Goal: Task Accomplishment & Management: Complete application form

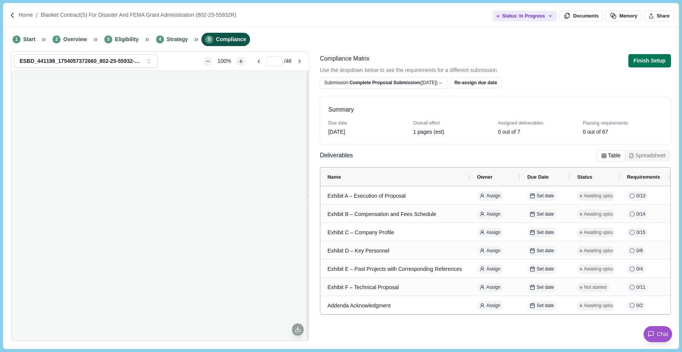
scroll to position [11884, 0]
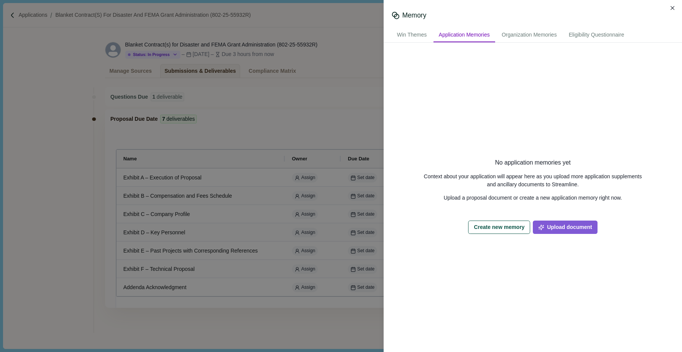
click at [500, 89] on div "No application memories yet Context about your application will appear here as …" at bounding box center [533, 197] width 288 height 299
click at [411, 37] on div "Win Themes" at bounding box center [412, 35] width 40 height 14
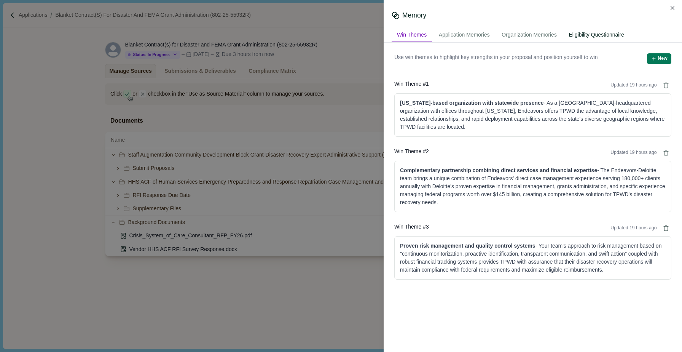
click at [615, 38] on div "Eligibility Questionnaire" at bounding box center [597, 35] width 66 height 14
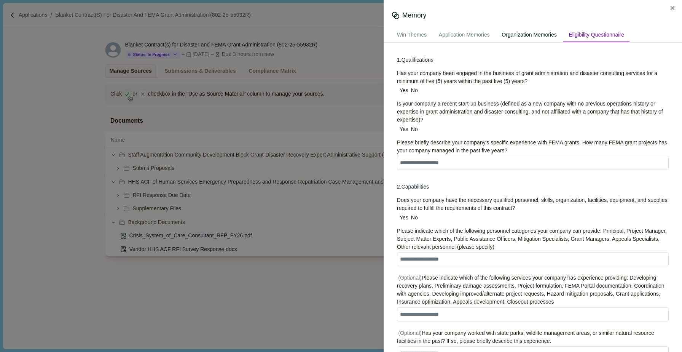
click at [543, 32] on div "Organization Memories" at bounding box center [530, 35] width 66 height 14
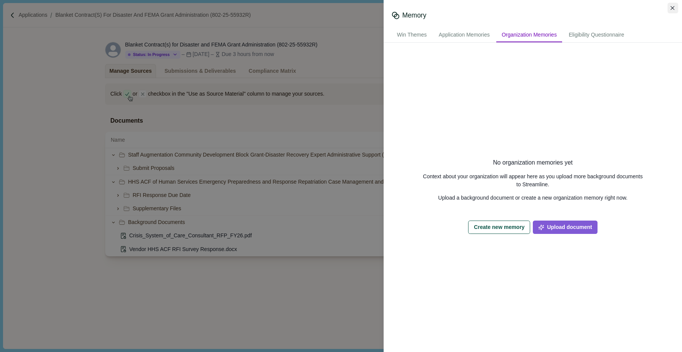
click at [674, 9] on icon "Close" at bounding box center [673, 8] width 4 height 4
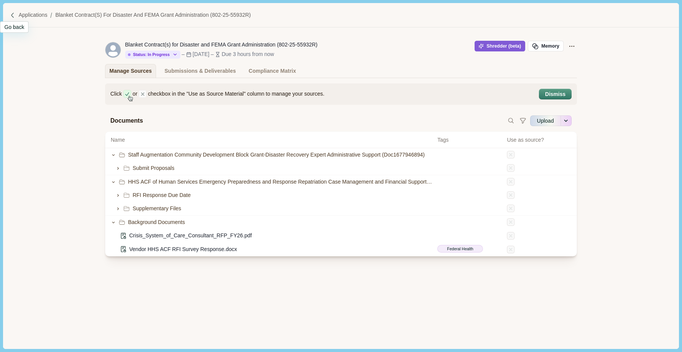
click at [12, 16] on img at bounding box center [13, 15] width 6 height 6
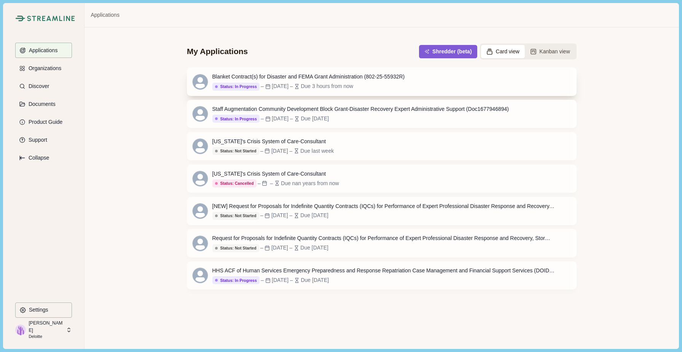
click at [240, 81] on div "Blanket Contract(s) for Disaster and FEMA Grant Administration (802-25-55932R)" at bounding box center [308, 77] width 193 height 8
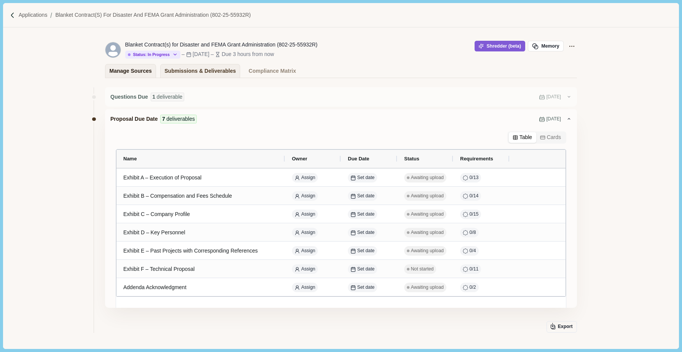
click at [120, 71] on div "Manage Sources" at bounding box center [131, 70] width 42 height 13
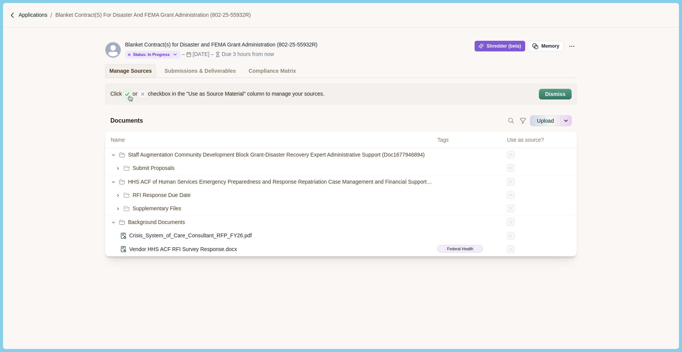
click at [44, 15] on p "Applications" at bounding box center [33, 15] width 29 height 8
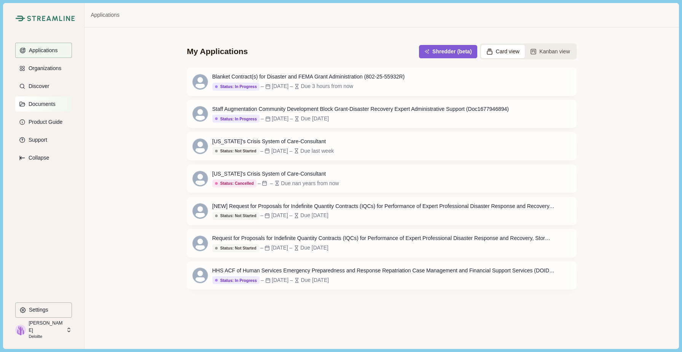
click at [42, 105] on p "Documents" at bounding box center [41, 104] width 30 height 6
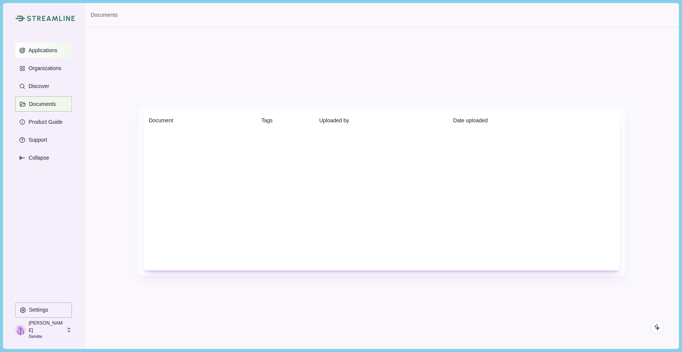
click at [54, 53] on p "Applications" at bounding box center [42, 50] width 32 height 6
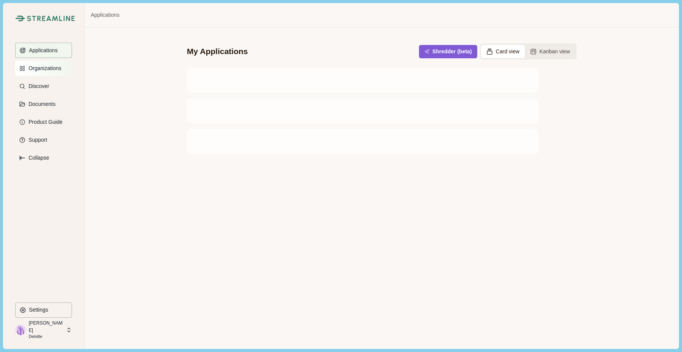
click at [54, 72] on button "Organizations" at bounding box center [43, 68] width 57 height 15
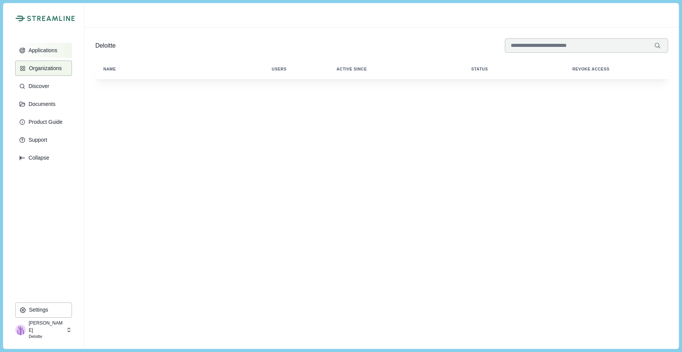
click at [58, 50] on button "Applications" at bounding box center [43, 50] width 57 height 15
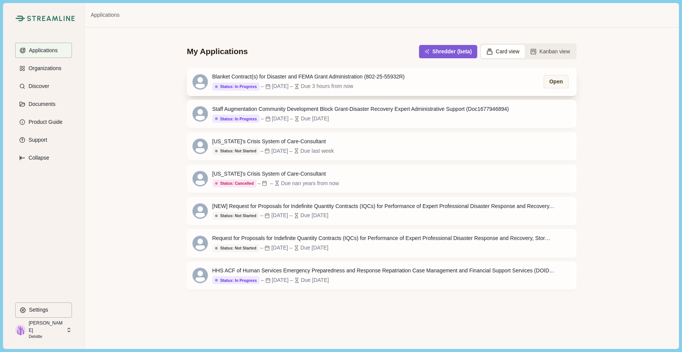
click at [256, 81] on div "Blanket Contract(s) for Disaster and FEMA Grant Administration (802-25-55932R) …" at bounding box center [308, 82] width 193 height 18
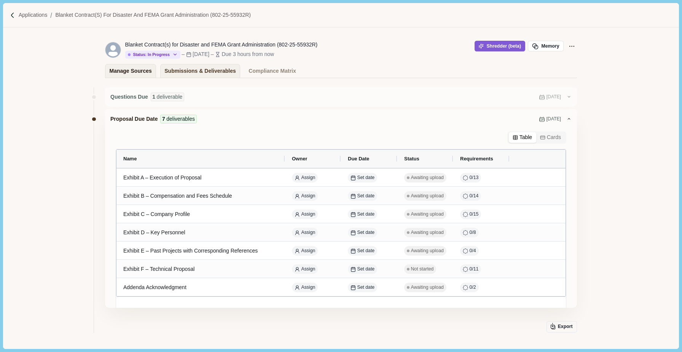
click at [146, 69] on div "Manage Sources" at bounding box center [131, 70] width 42 height 13
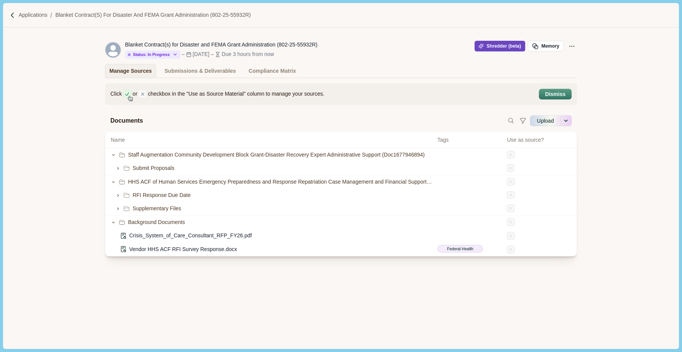
click at [501, 48] on button "Shredder (beta)" at bounding box center [500, 46] width 51 height 11
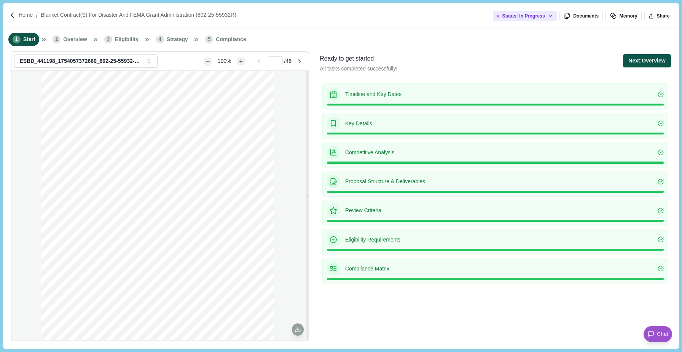
click at [656, 65] on button "Next: Overview" at bounding box center [647, 60] width 48 height 13
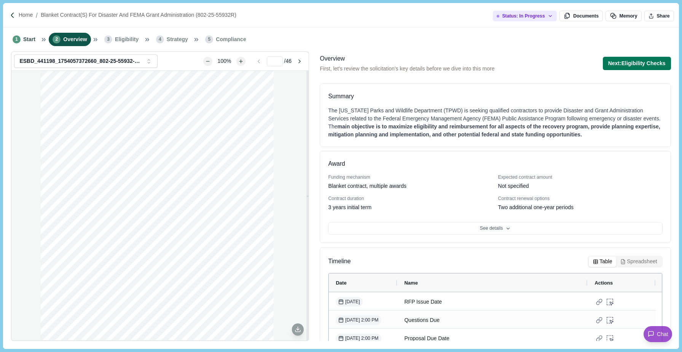
scroll to position [18, 0]
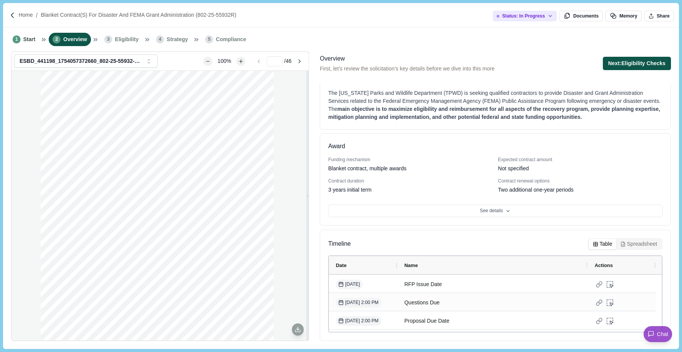
click at [641, 58] on button "Next: Eligibility Checks" at bounding box center [637, 63] width 68 height 13
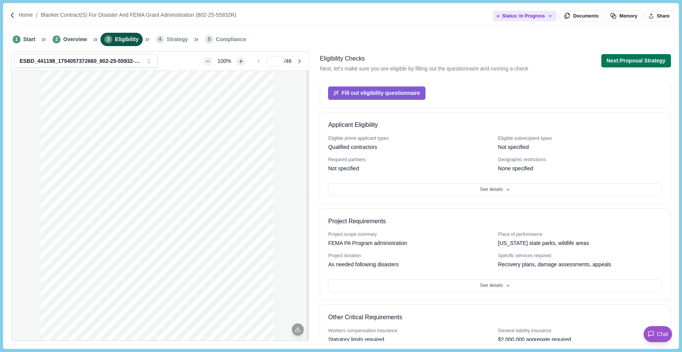
scroll to position [105, 0]
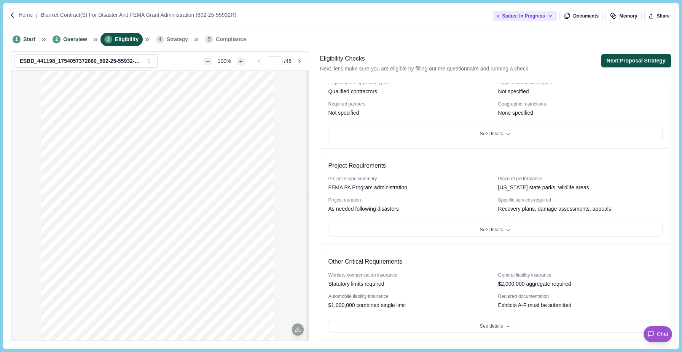
click at [650, 56] on button "Next: Proposal Strategy" at bounding box center [637, 60] width 70 height 13
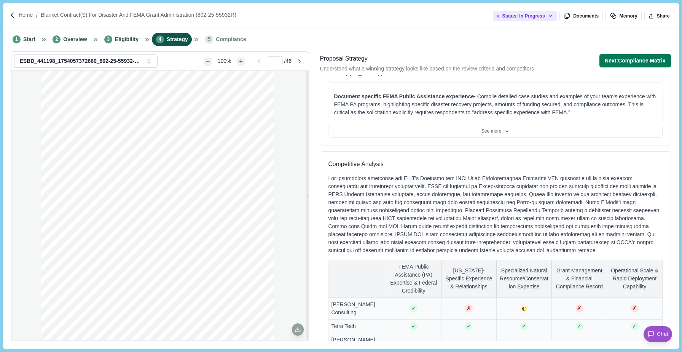
scroll to position [533, 0]
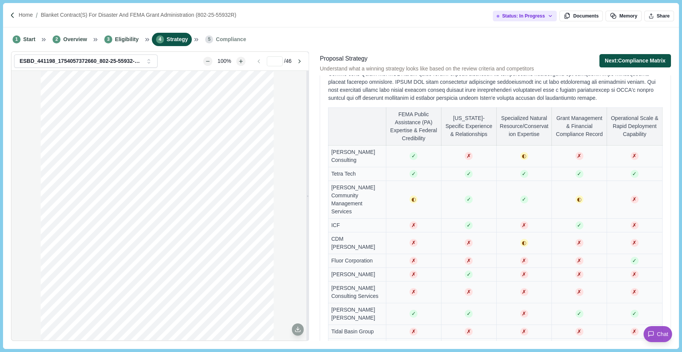
click at [630, 59] on button "Next: Compliance Matrix" at bounding box center [636, 60] width 72 height 13
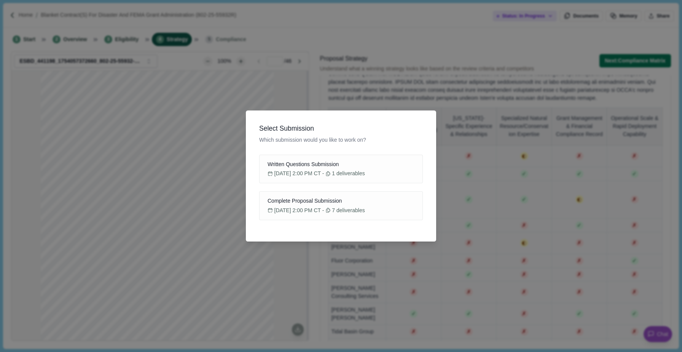
click at [380, 29] on div "Select Submission Which submission would you like to work on? Written Questions…" at bounding box center [341, 176] width 682 height 352
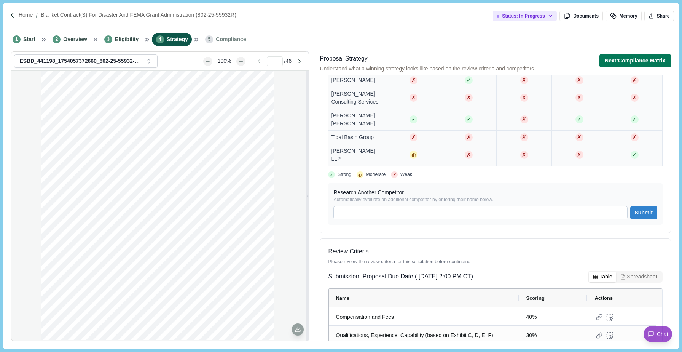
scroll to position [728, 0]
